Goal: Information Seeking & Learning: Learn about a topic

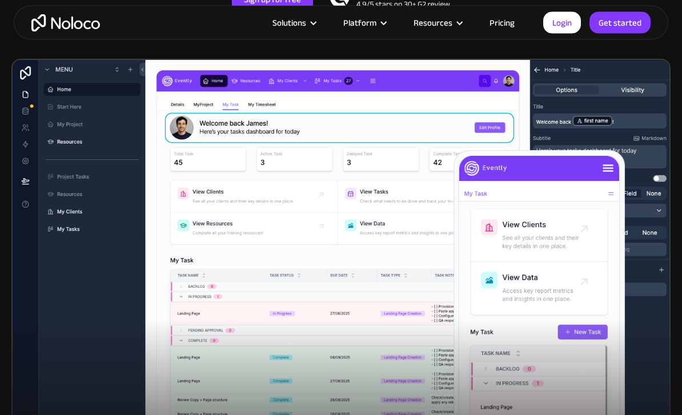
scroll to position [335, 0]
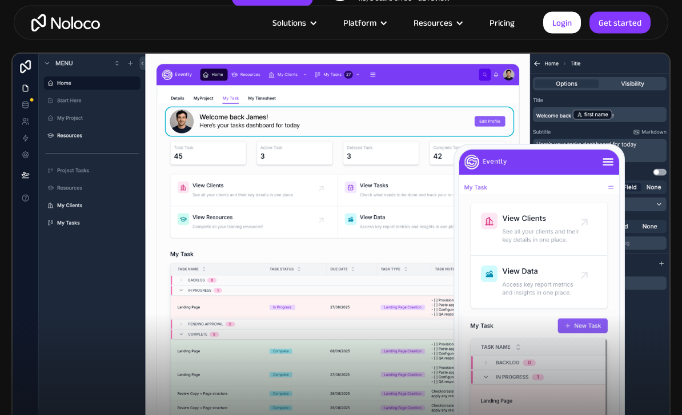
click at [594, 139] on img at bounding box center [340, 249] width 659 height 392
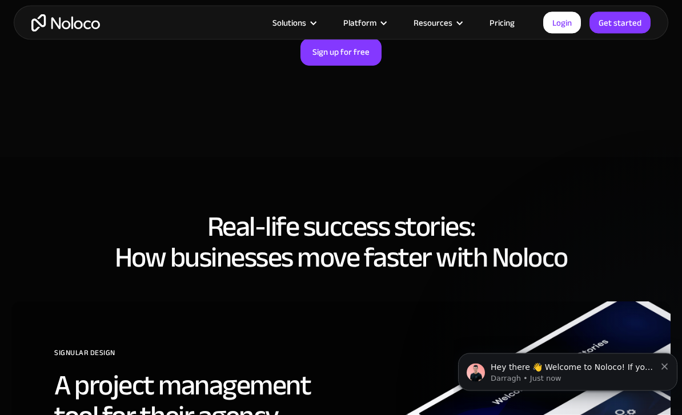
scroll to position [3874, 0]
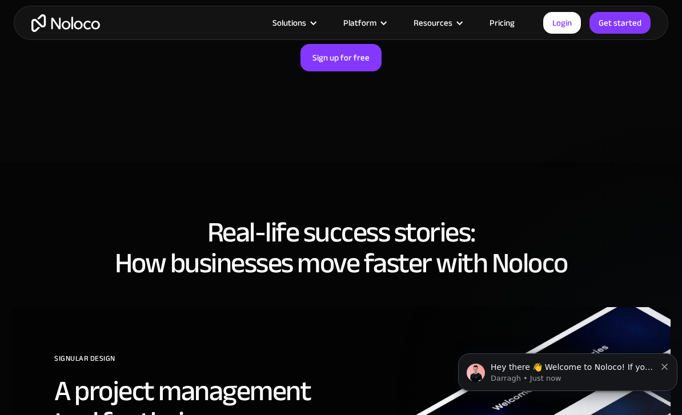
click at [503, 30] on link "Pricing" at bounding box center [502, 22] width 54 height 15
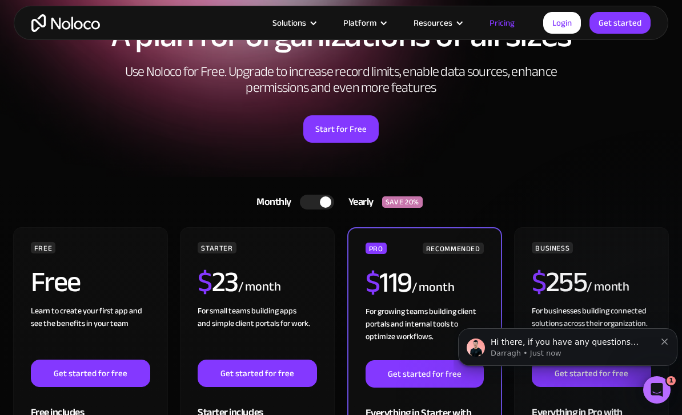
scroll to position [78, 0]
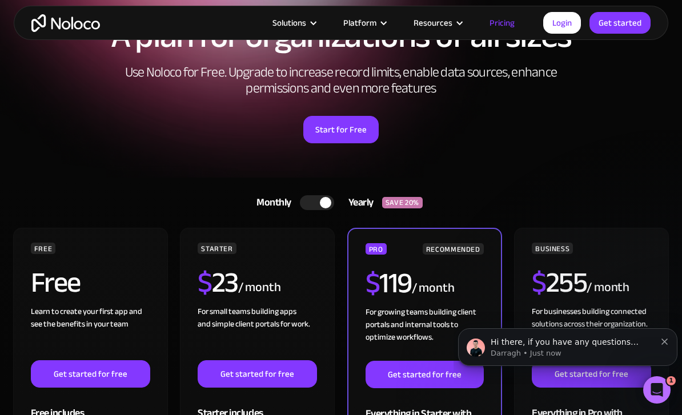
click at [303, 37] on div "Solutions Use Cases Business Types Project Management Keep track of customers, …" at bounding box center [341, 23] width 655 height 34
click at [302, 37] on div "Solutions Use Cases Business Types Project Management Keep track of customers, …" at bounding box center [341, 23] width 655 height 34
click at [306, 24] on div "Solutions" at bounding box center [290, 22] width 34 height 15
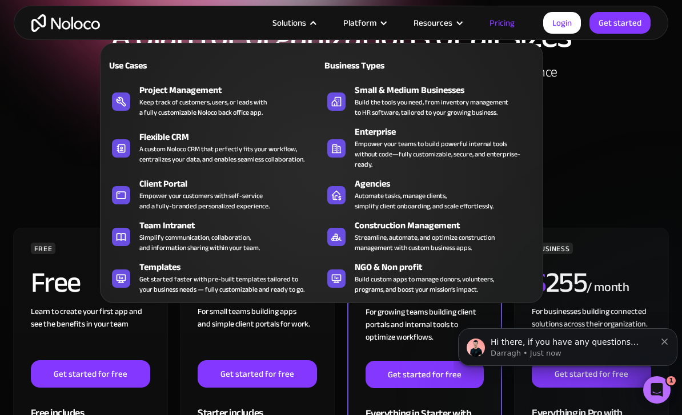
click at [484, 101] on div "Build the tools you need, from inventory management to HR software, tailored to…" at bounding box center [432, 107] width 154 height 21
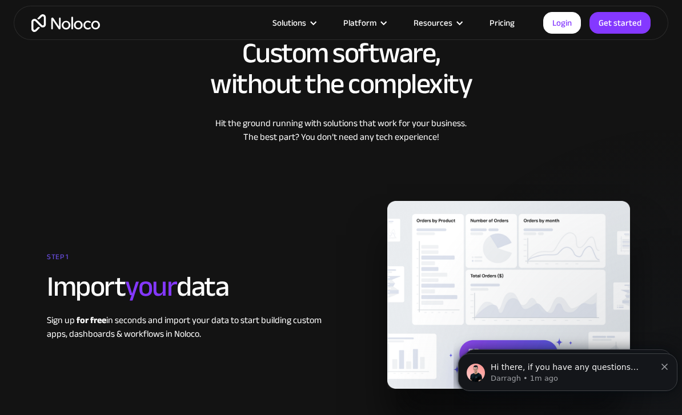
scroll to position [1338, 0]
